Goal: Task Accomplishment & Management: Manage account settings

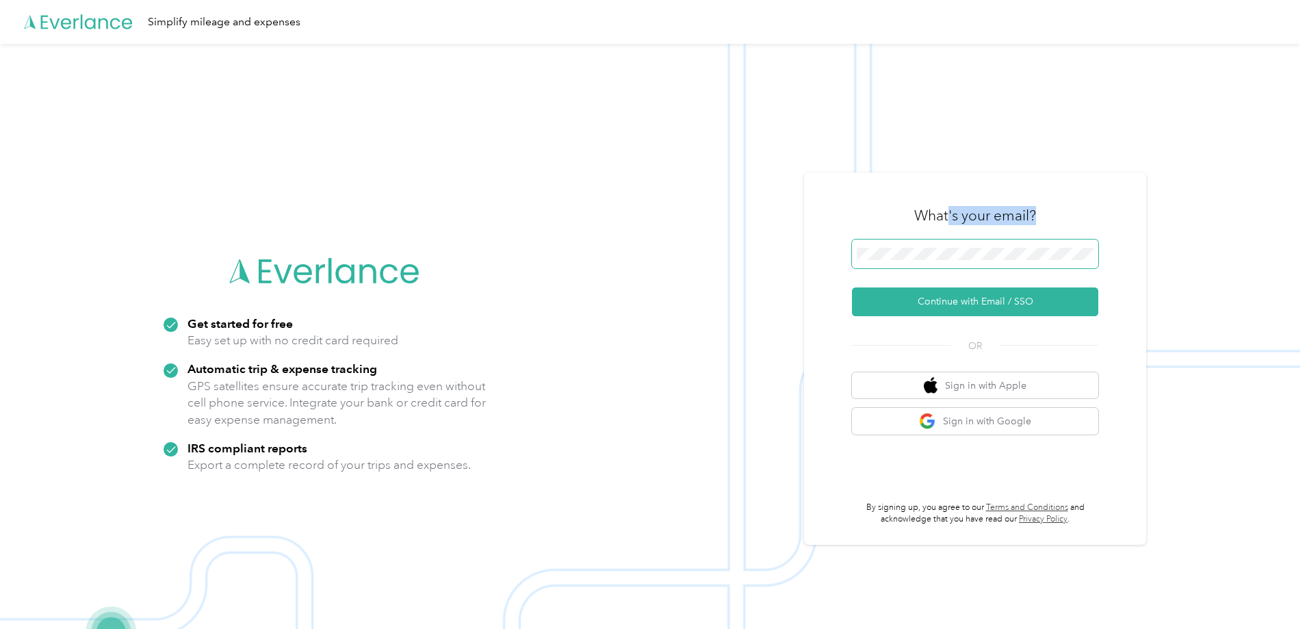
drag, startPoint x: 952, startPoint y: 235, endPoint x: 954, endPoint y: 243, distance: 7.7
click at [954, 243] on div "What's your email? Continue with Email / SSO OR Sign in with Apple Sign in with…" at bounding box center [975, 359] width 246 height 334
click at [992, 298] on button "Continue with Email / SSO" at bounding box center [975, 302] width 246 height 29
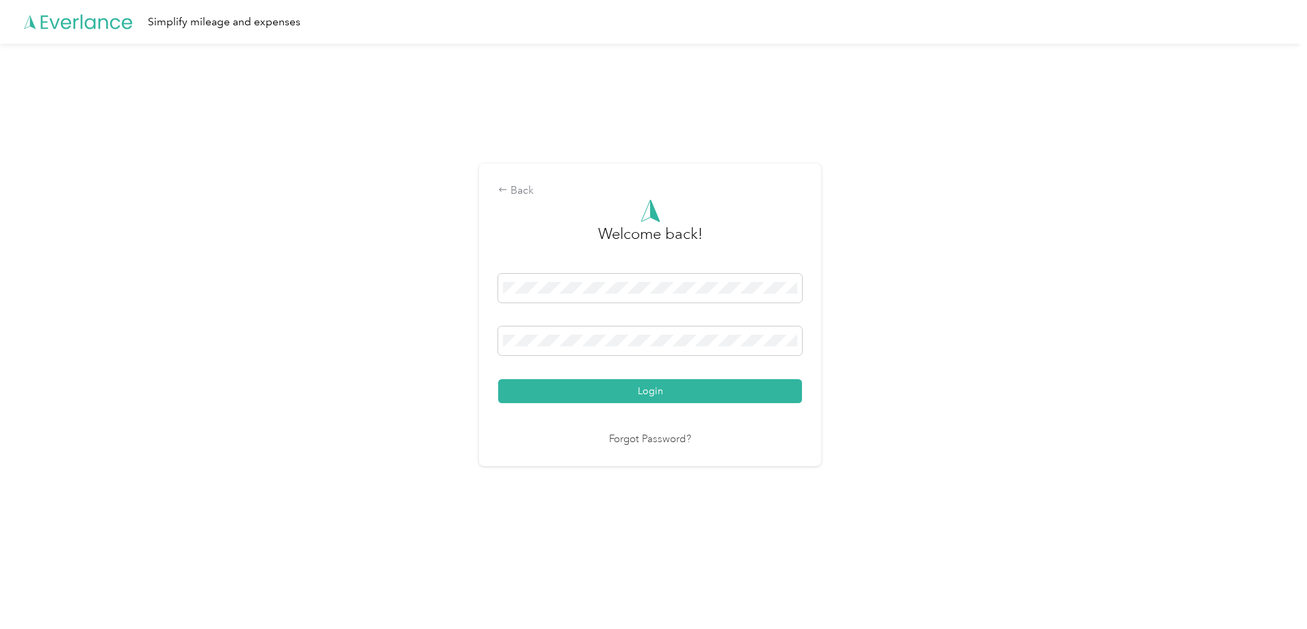
click at [661, 388] on button "Login" at bounding box center [650, 391] width 304 height 24
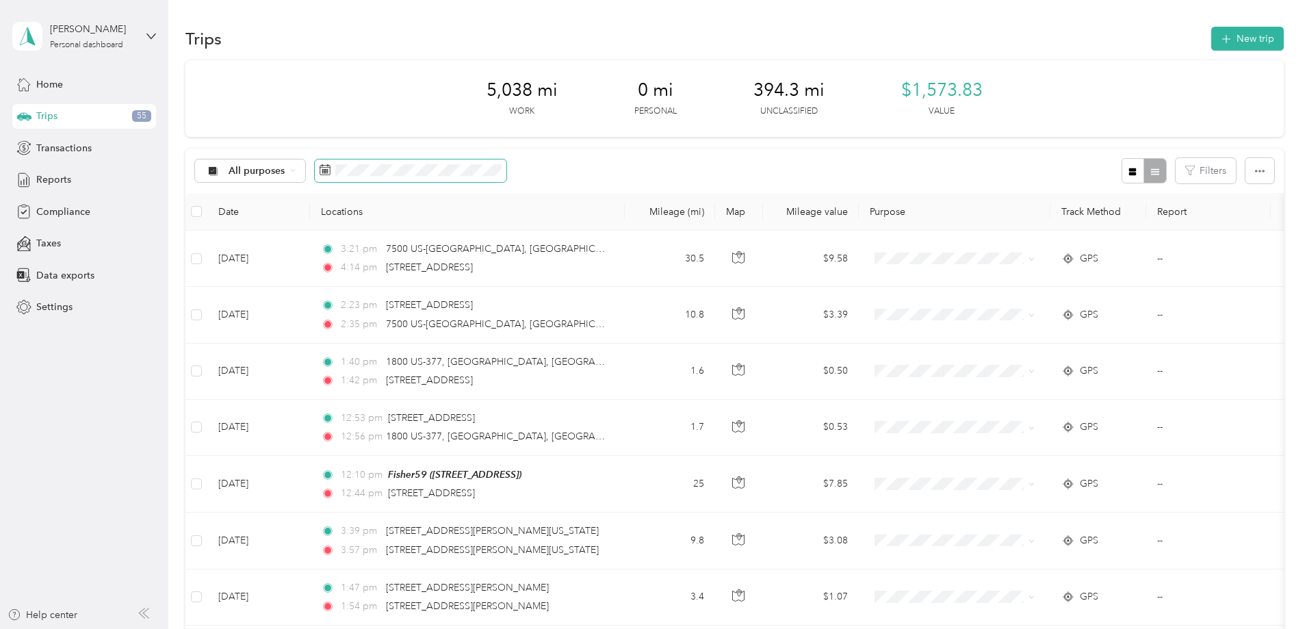
click at [331, 166] on icon at bounding box center [325, 169] width 11 height 11
click at [331, 168] on icon at bounding box center [325, 169] width 11 height 11
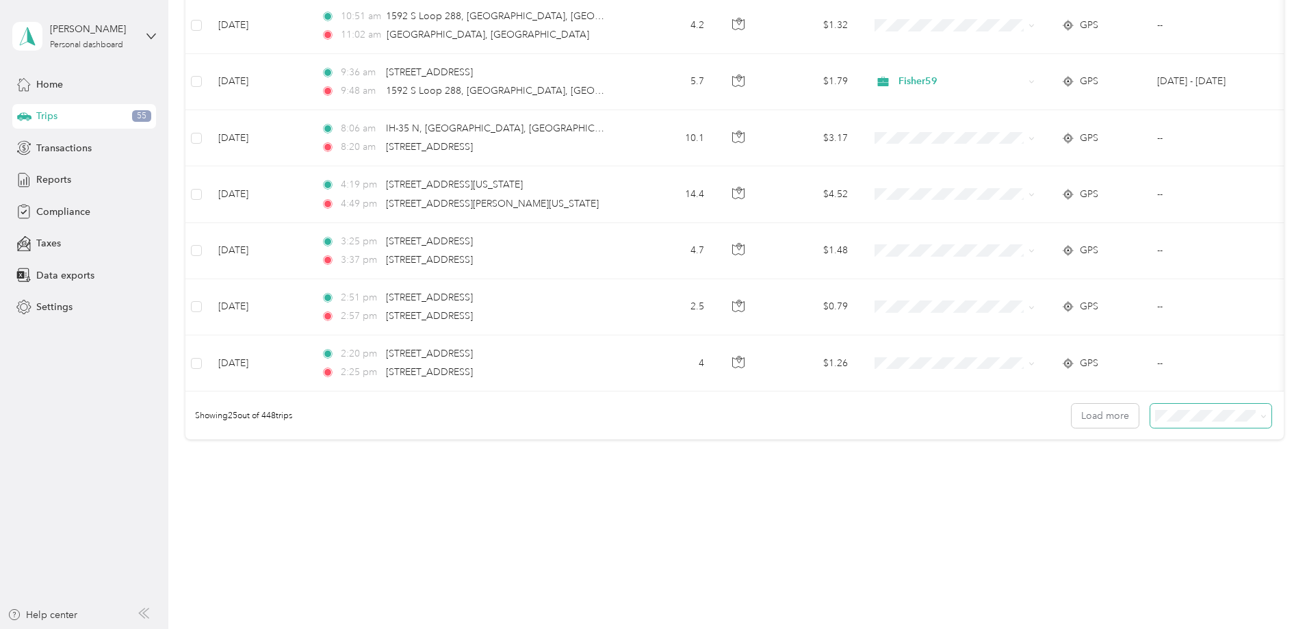
click at [1261, 416] on icon at bounding box center [1264, 416] width 6 height 6
click at [1107, 487] on span "100 per load" at bounding box center [1094, 489] width 56 height 12
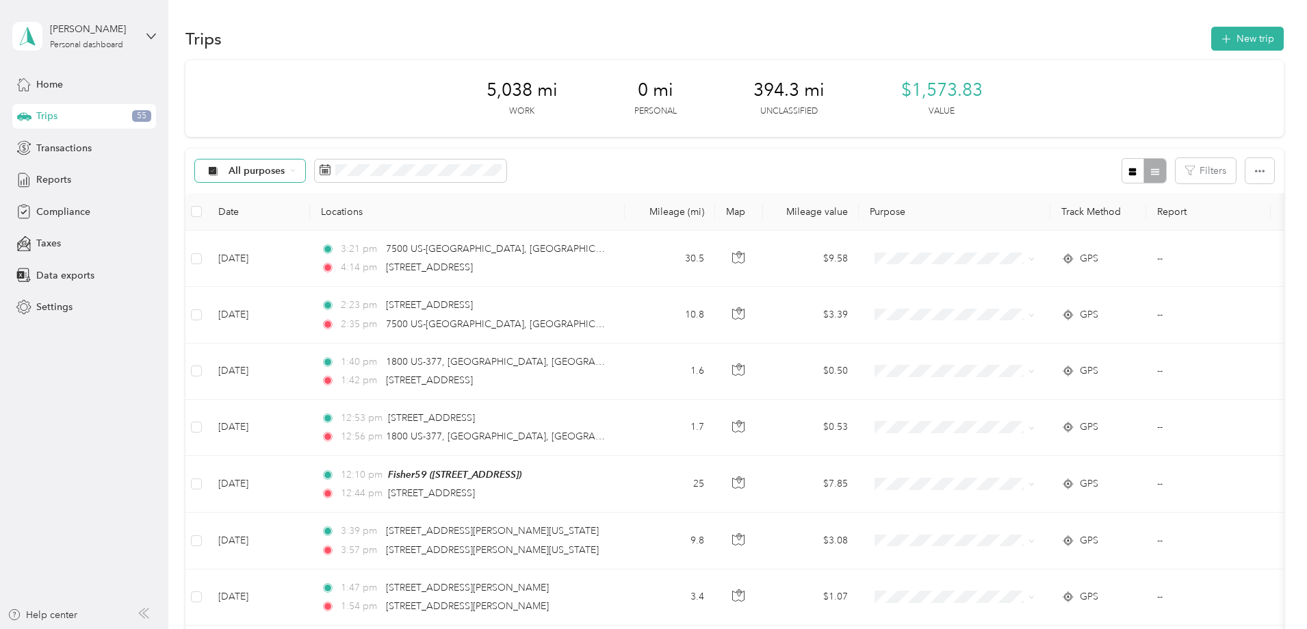
click at [285, 168] on span "All purposes" at bounding box center [257, 171] width 57 height 10
click at [355, 106] on div "5,038 mi Work 0 mi Personal 394.3 mi Unclassified $1,573.83 Value" at bounding box center [735, 98] width 1099 height 77
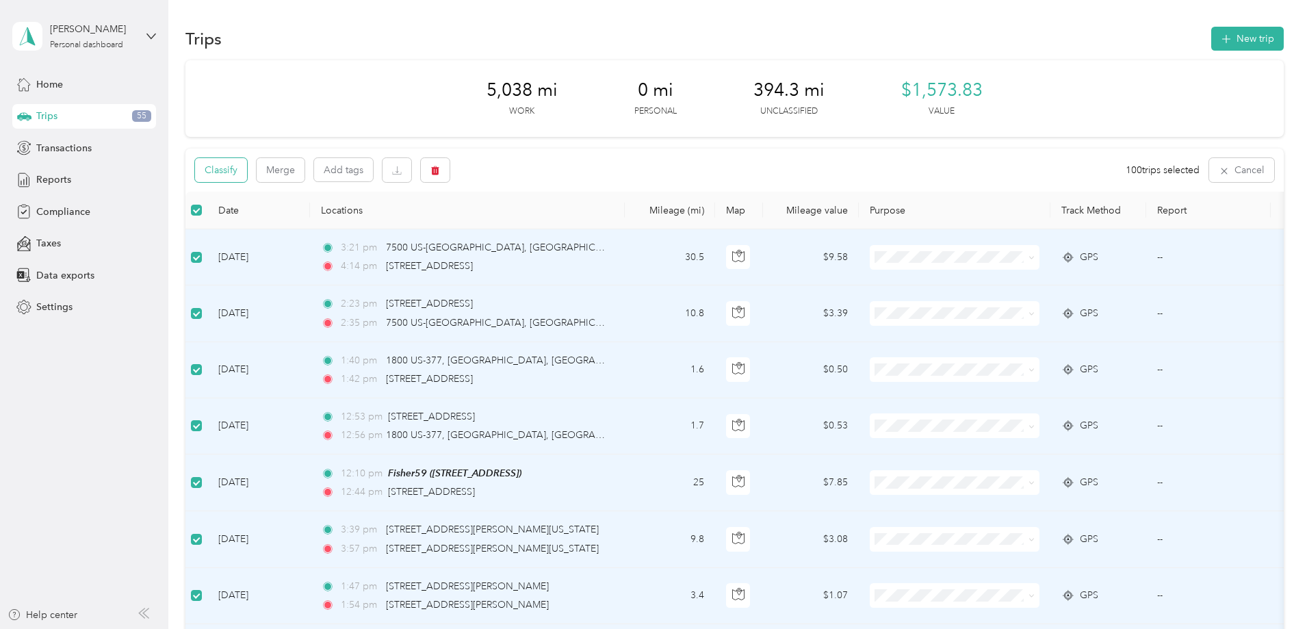
click at [247, 167] on button "Classify" at bounding box center [221, 170] width 52 height 24
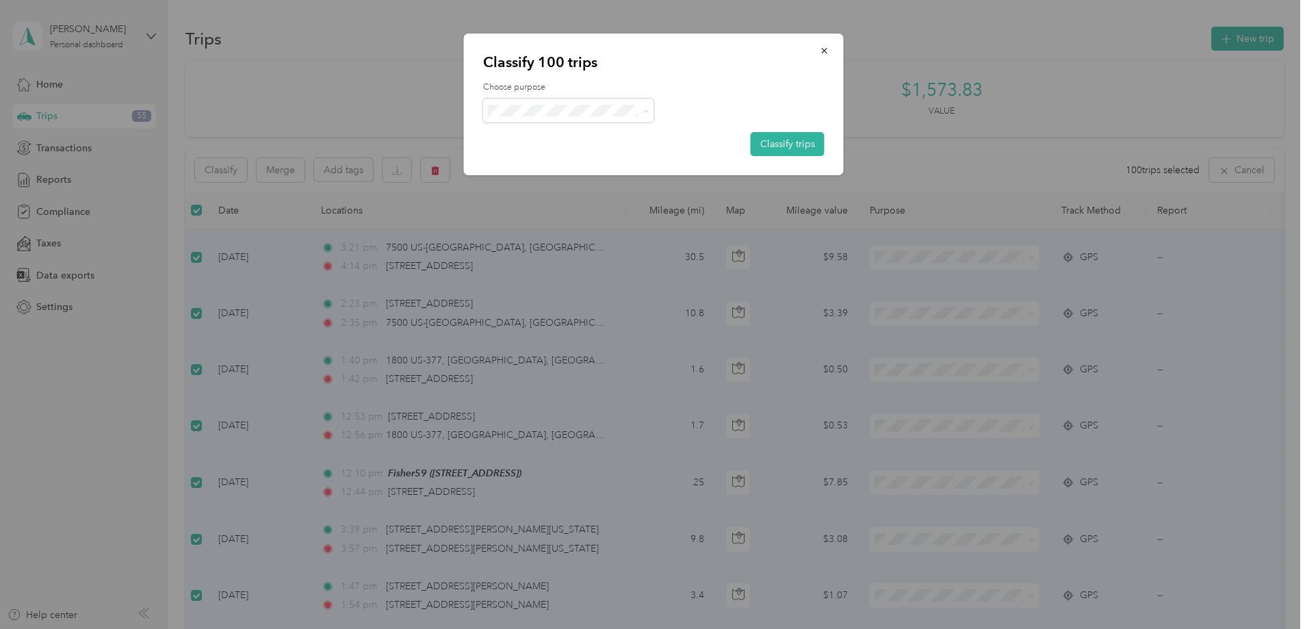
click at [559, 139] on li "Fisher59" at bounding box center [568, 136] width 171 height 24
click at [776, 142] on button "Classify trips" at bounding box center [788, 144] width 74 height 24
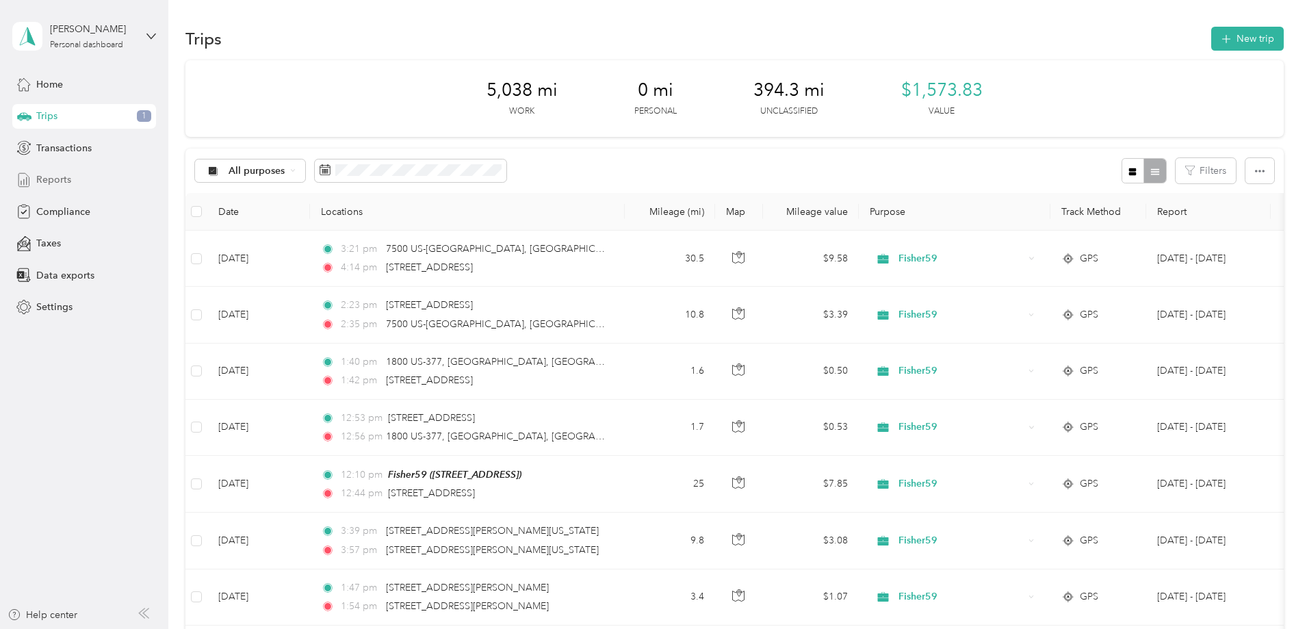
click at [49, 185] on span "Reports" at bounding box center [53, 180] width 35 height 14
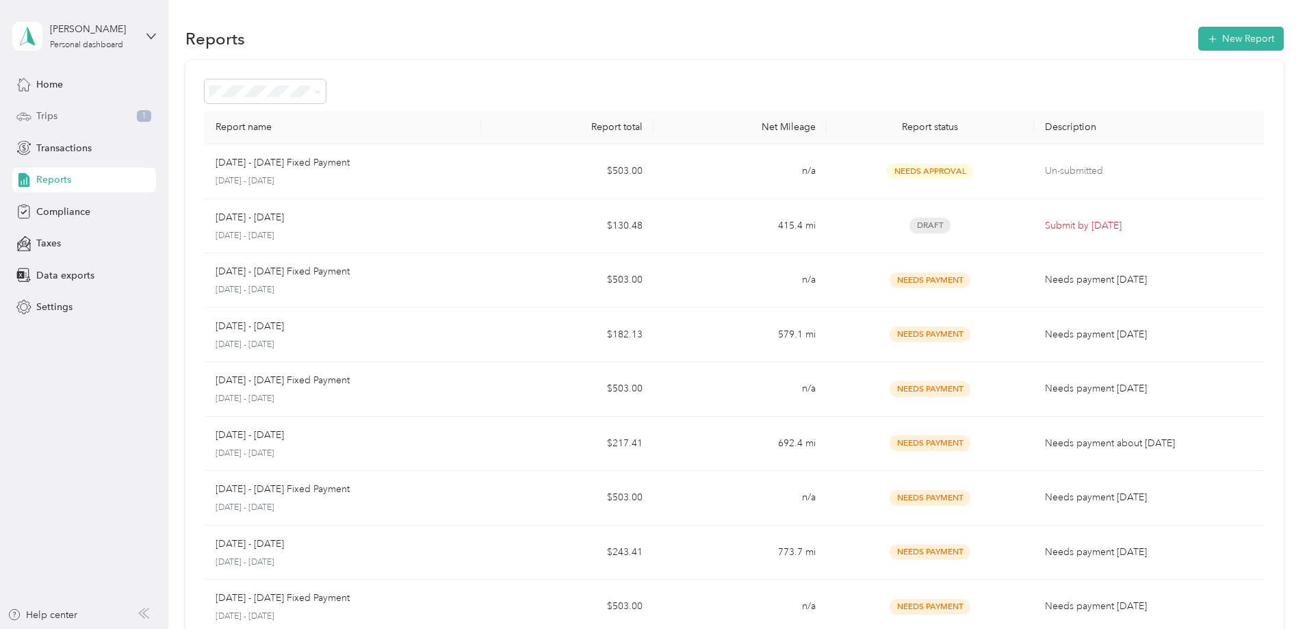
click at [77, 115] on div "Trips 1" at bounding box center [84, 116] width 144 height 25
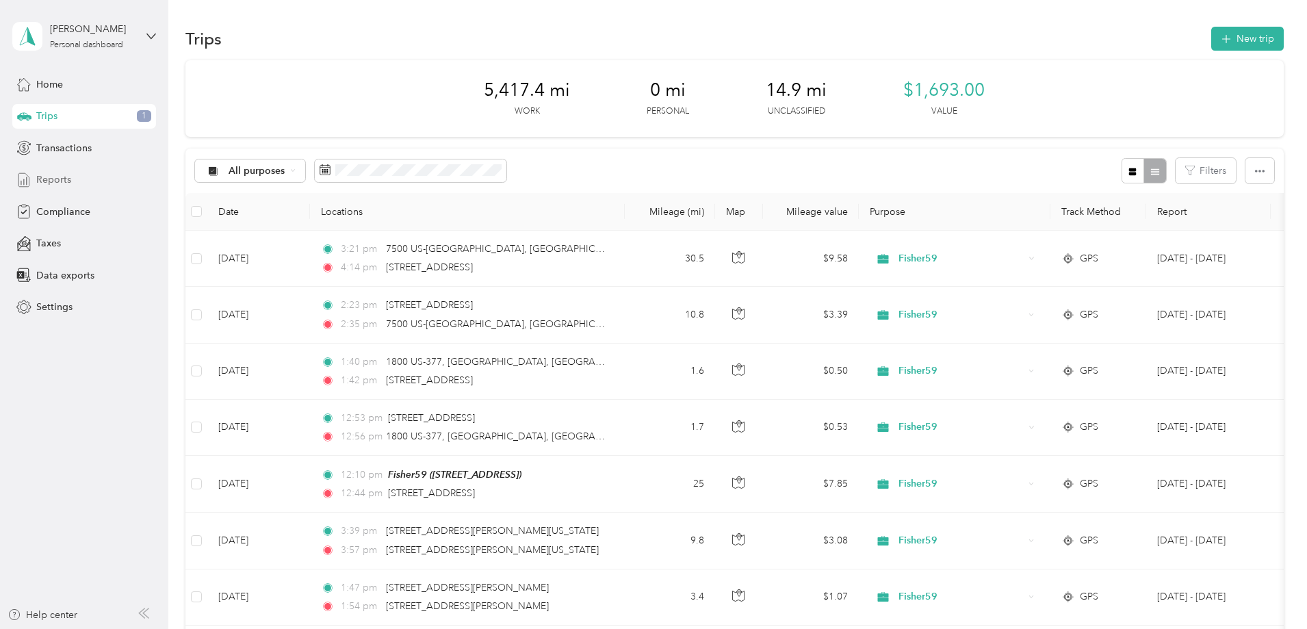
click at [54, 178] on span "Reports" at bounding box center [53, 180] width 35 height 14
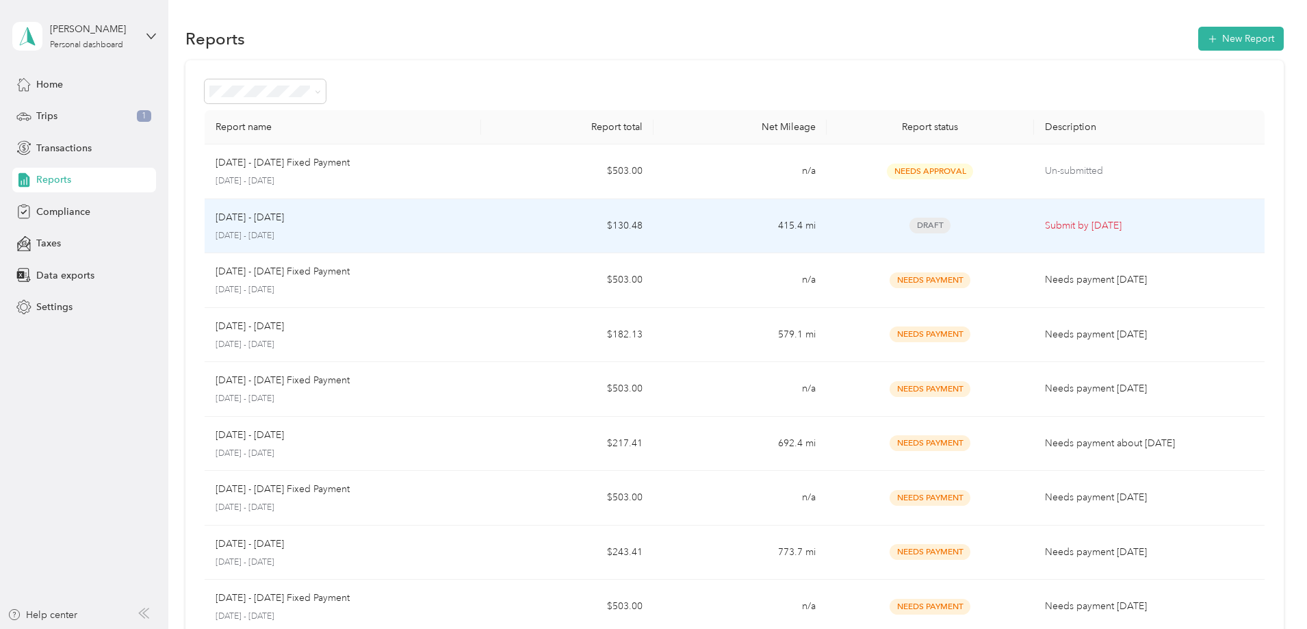
click at [284, 220] on p "[DATE] - [DATE]" at bounding box center [250, 217] width 68 height 15
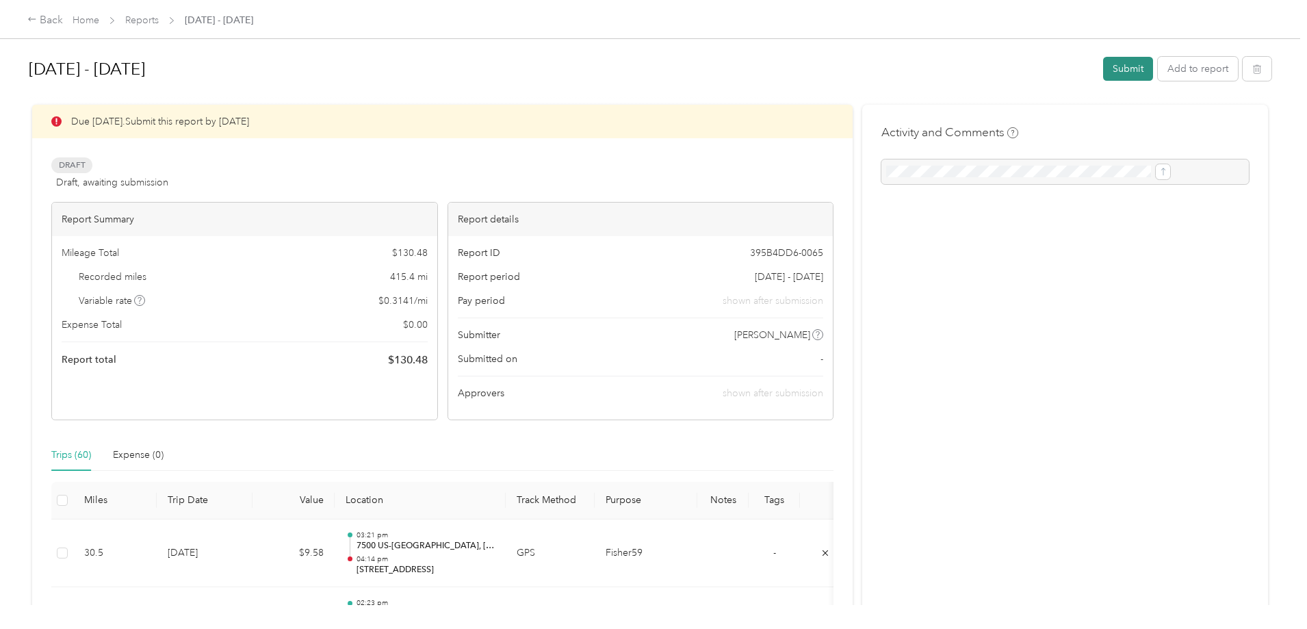
click at [1103, 76] on button "Submit" at bounding box center [1128, 69] width 50 height 24
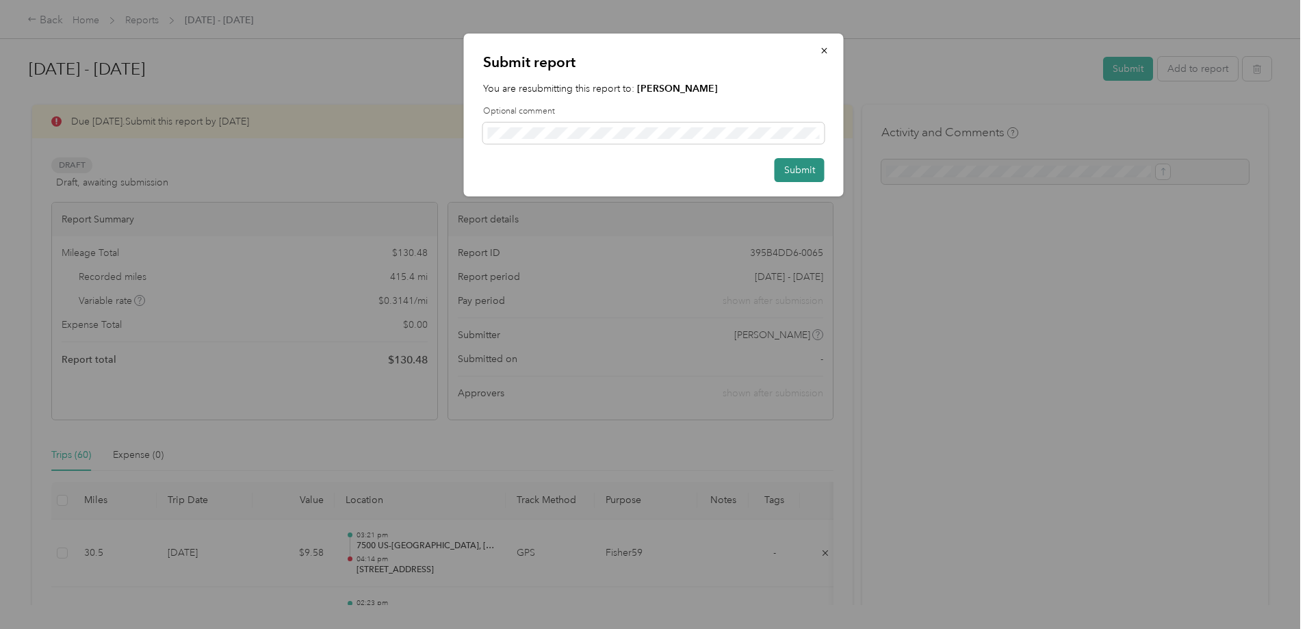
click at [803, 177] on button "Submit" at bounding box center [800, 170] width 50 height 24
